Goal: Information Seeking & Learning: Find specific fact

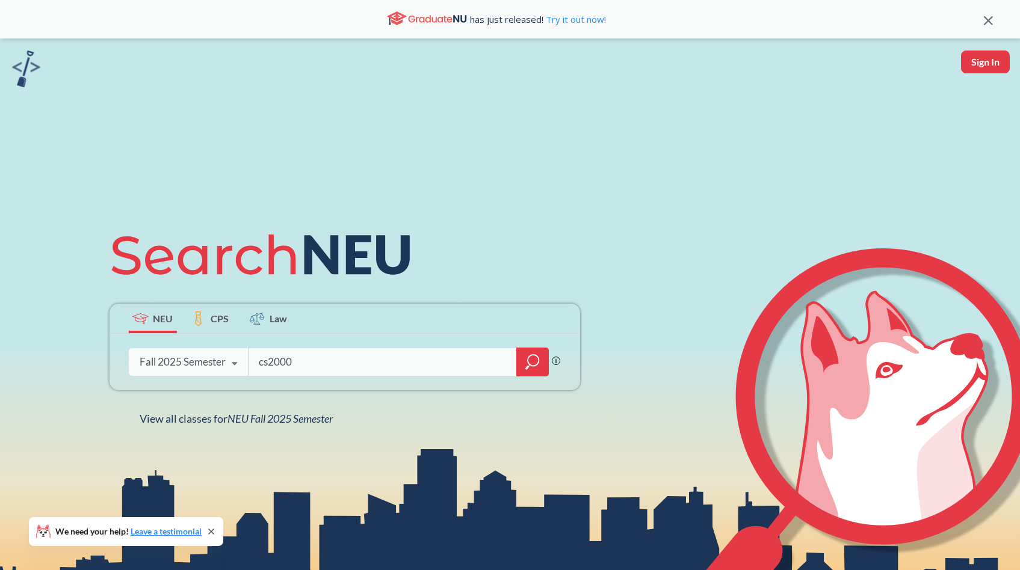
type input "cs2000"
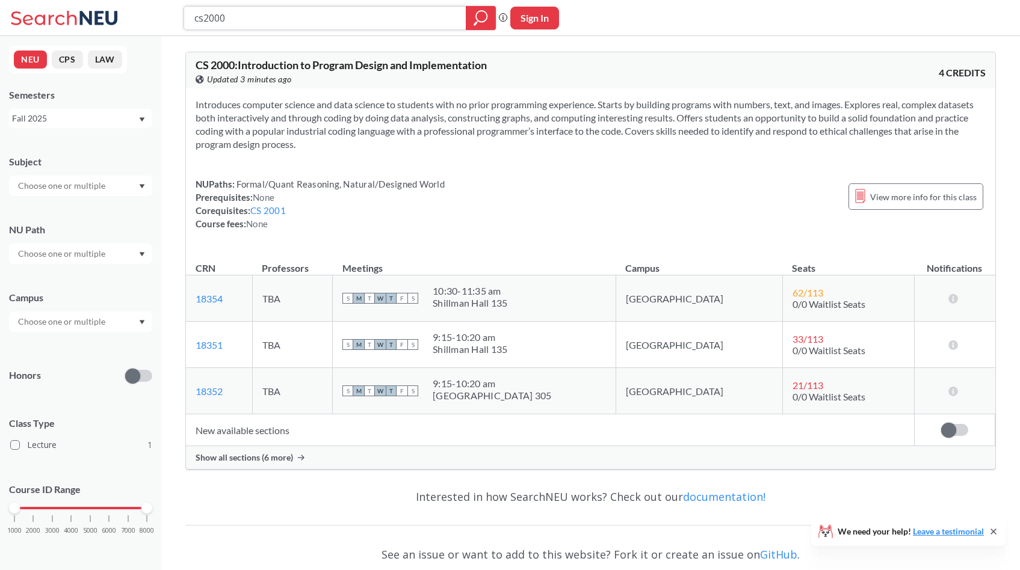
click at [282, 14] on input "cs2000" at bounding box center [325, 18] width 264 height 20
type input "cs2100"
click at [488, 27] on div at bounding box center [481, 18] width 30 height 24
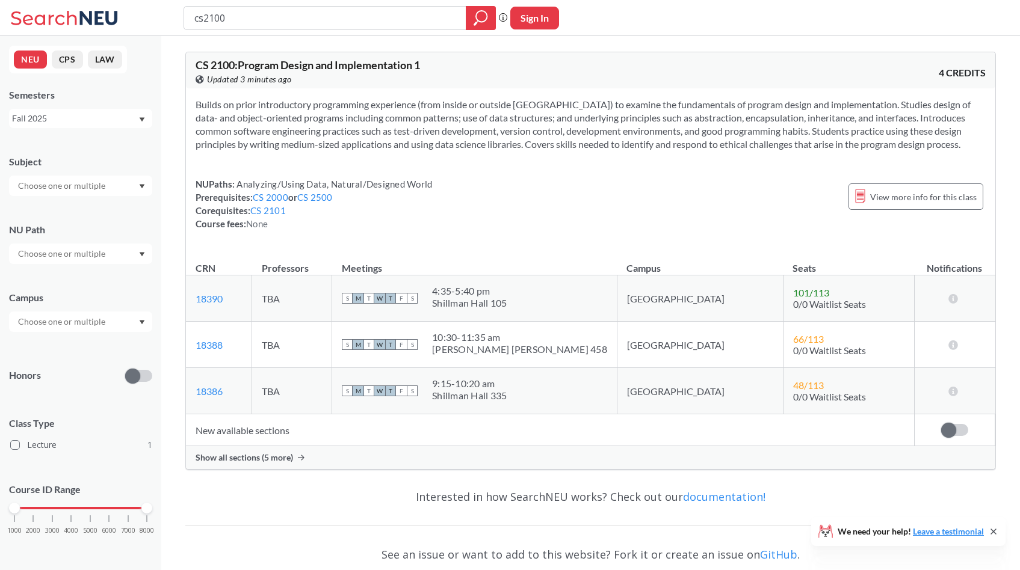
click at [208, 16] on input "cs2100" at bounding box center [325, 18] width 264 height 20
type input "cs3100"
